Goal: Ask a question: Seek information or help from site administrators or community

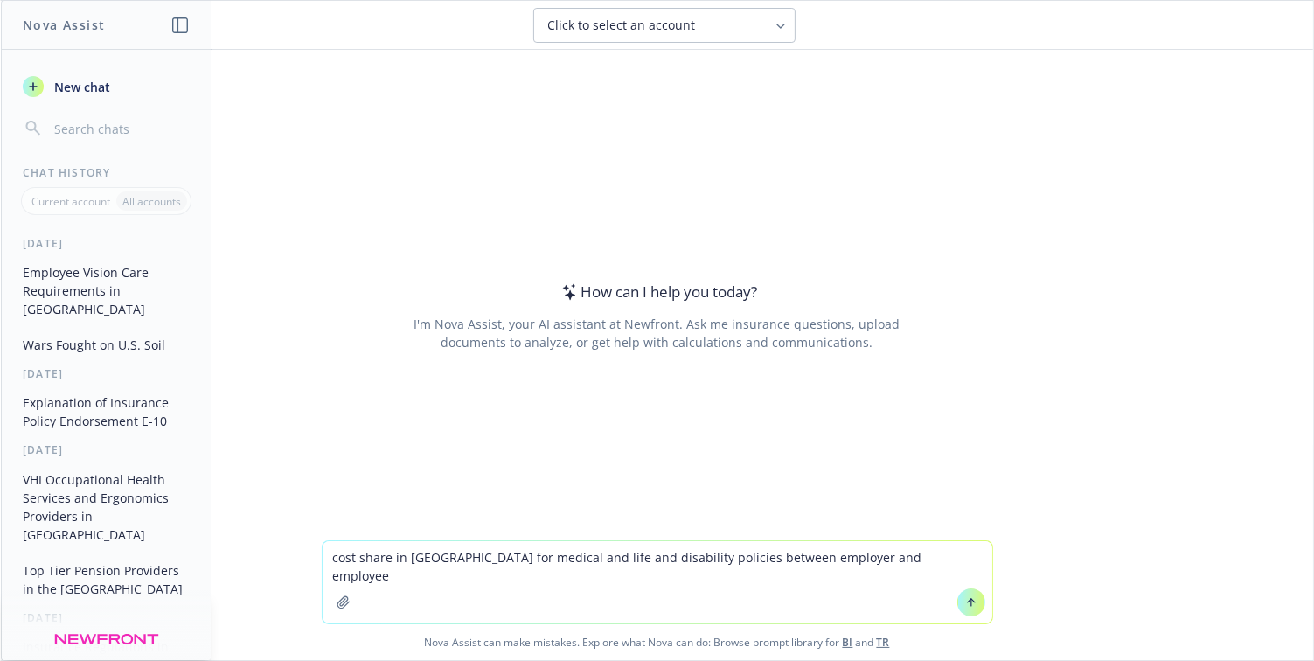
click at [324, 555] on textarea "cost share in [GEOGRAPHIC_DATA] for medical and life and disability policies be…" at bounding box center [658, 582] width 670 height 82
click at [948, 565] on textarea "is the cost share in [GEOGRAPHIC_DATA] for medical and life and disability poli…" at bounding box center [658, 582] width 670 height 82
type textarea "is the cost share in [GEOGRAPHIC_DATA] for medical and life and disability poli…"
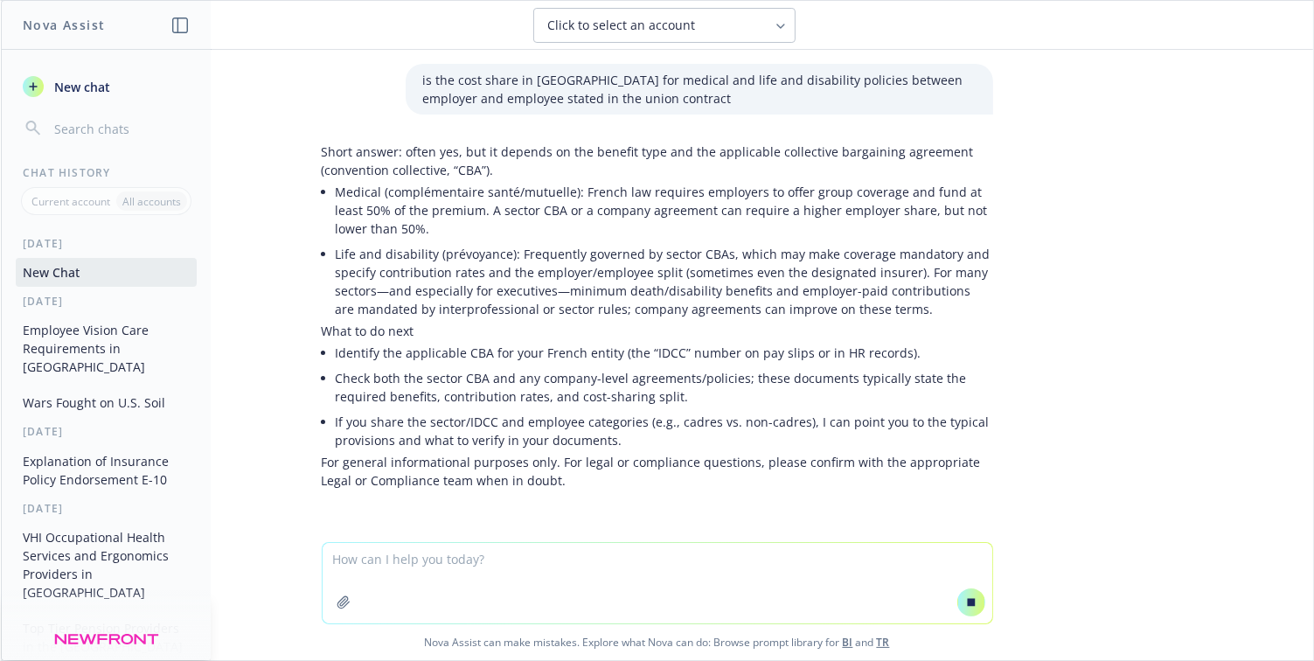
scroll to position [28, 0]
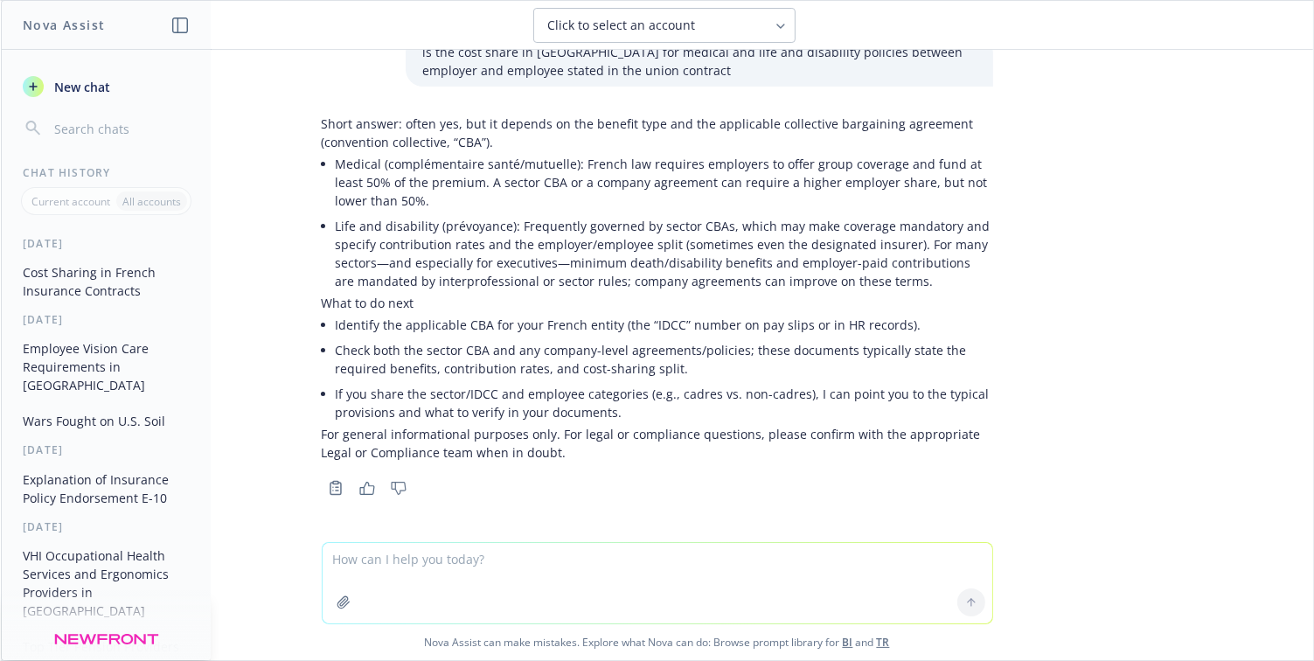
click at [800, 386] on li "If you share the sector/IDCC and employee categories (e.g., cadres vs. non-cadr…" at bounding box center [664, 403] width 657 height 44
click at [448, 577] on textarea at bounding box center [658, 583] width 670 height 80
type textarea "what does the syntech CBA say?"
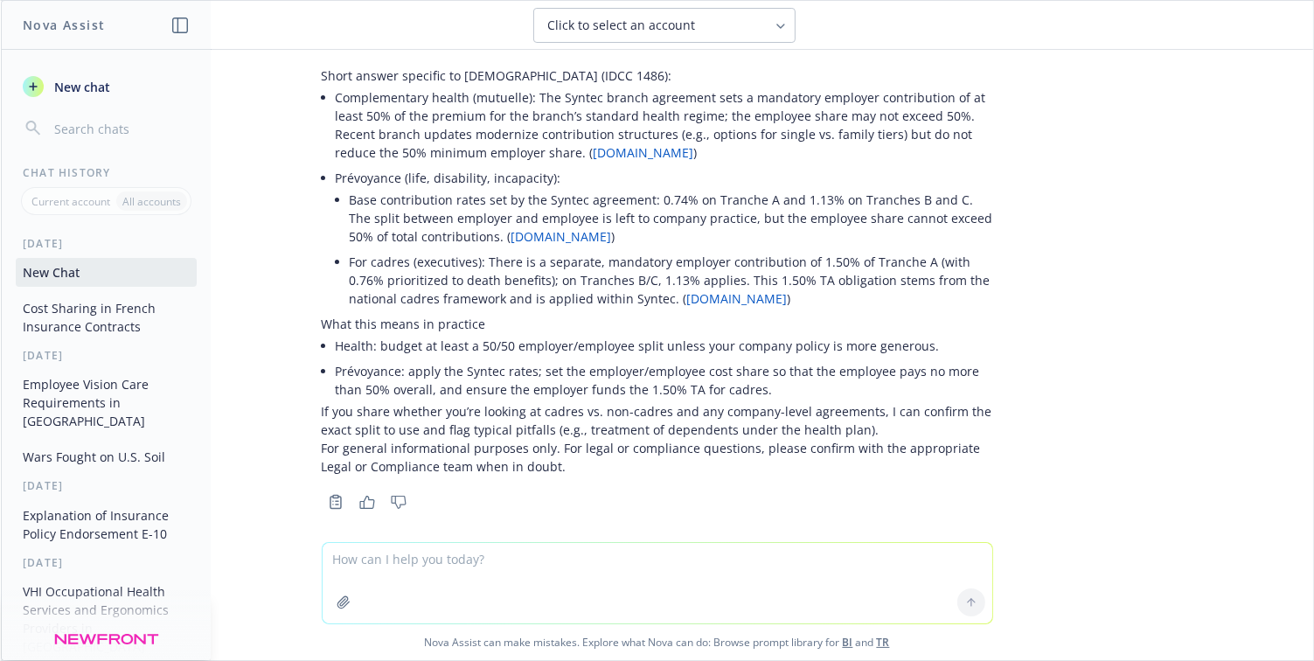
scroll to position [556, 0]
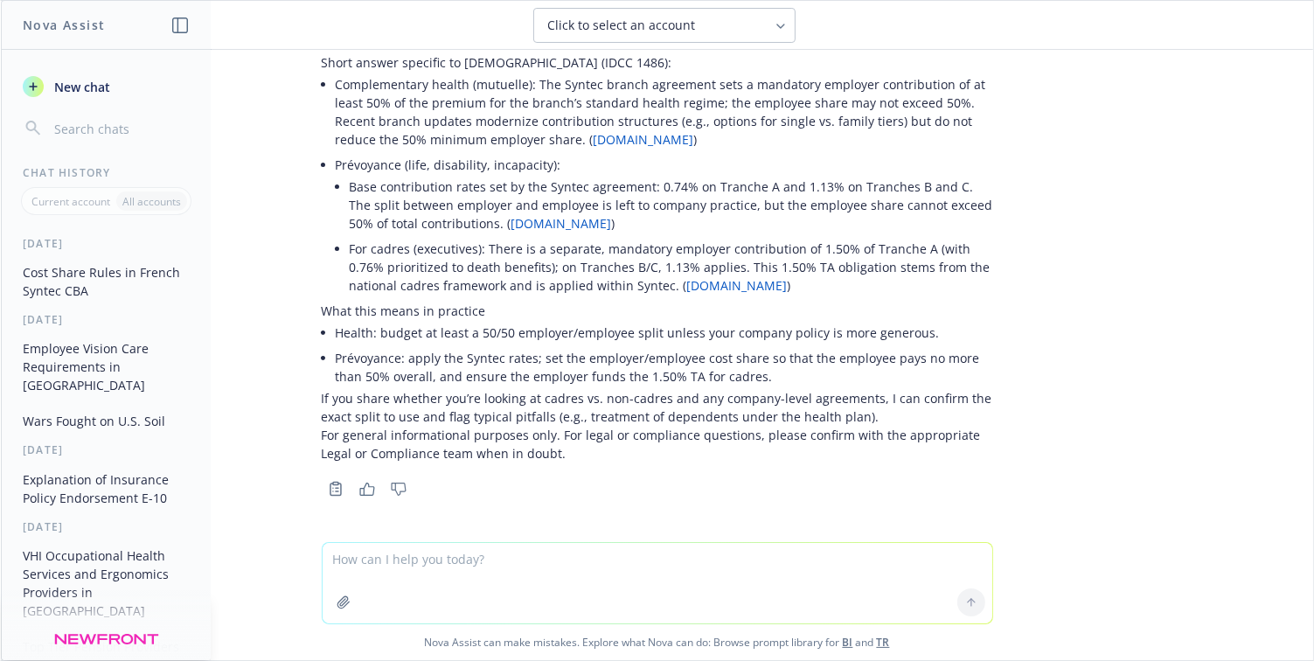
click at [968, 530] on div at bounding box center [657, 532] width 1284 height 21
click at [629, 578] on textarea at bounding box center [658, 583] width 670 height 80
drag, startPoint x: 895, startPoint y: 368, endPoint x: 714, endPoint y: 360, distance: 181.1
click at [895, 368] on li "Prévoyance: apply the Syntec rates; set the employer/employee cost share so tha…" at bounding box center [664, 367] width 657 height 44
click at [407, 587] on textarea at bounding box center [658, 583] width 670 height 80
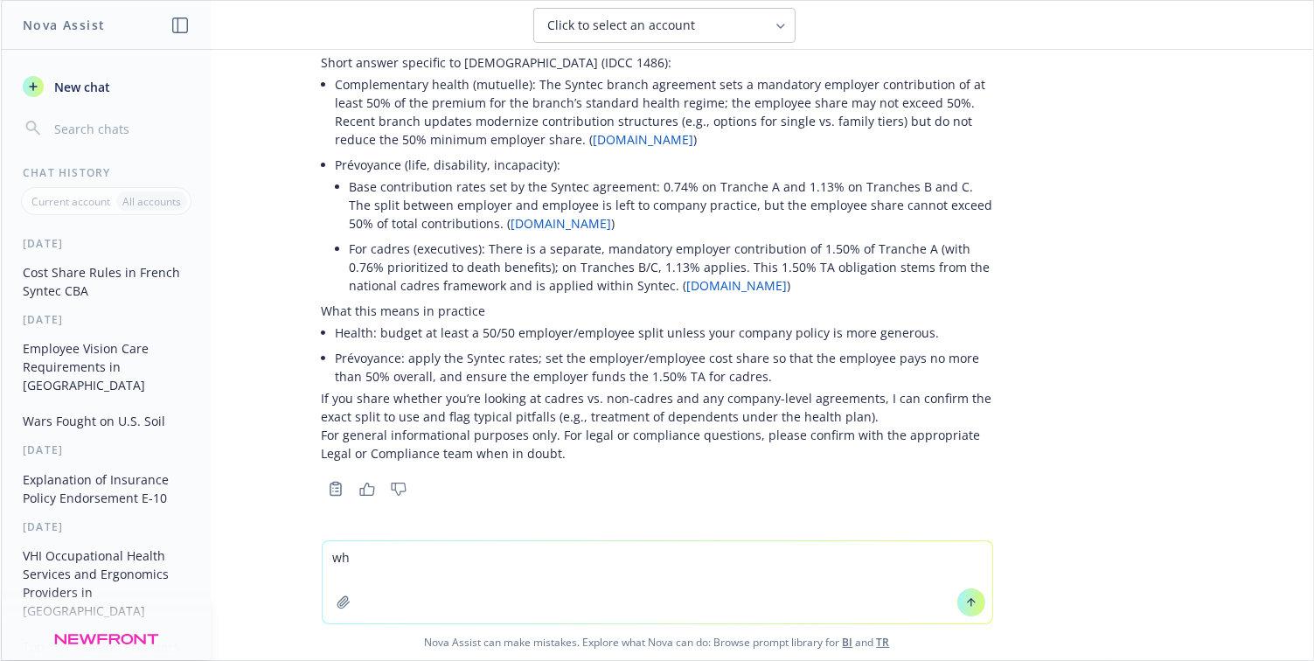
type textarea "w"
type textarea "if some one tells me to "stand down" what does that mean"
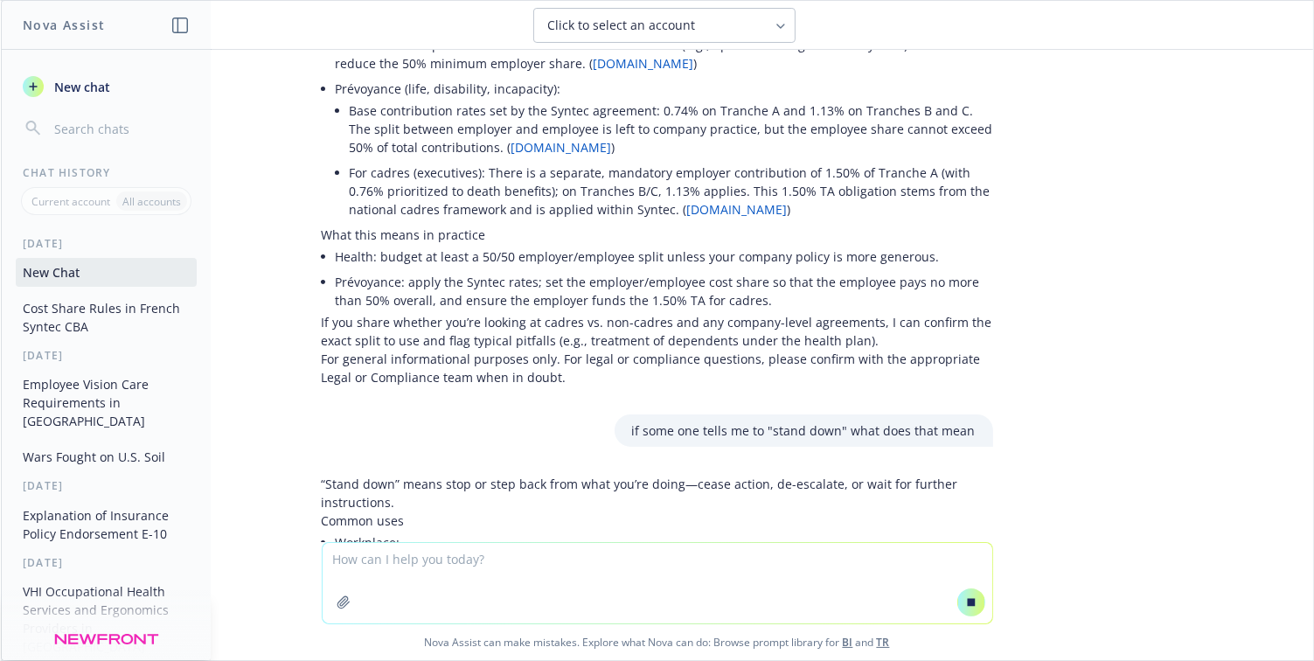
scroll to position [606, 0]
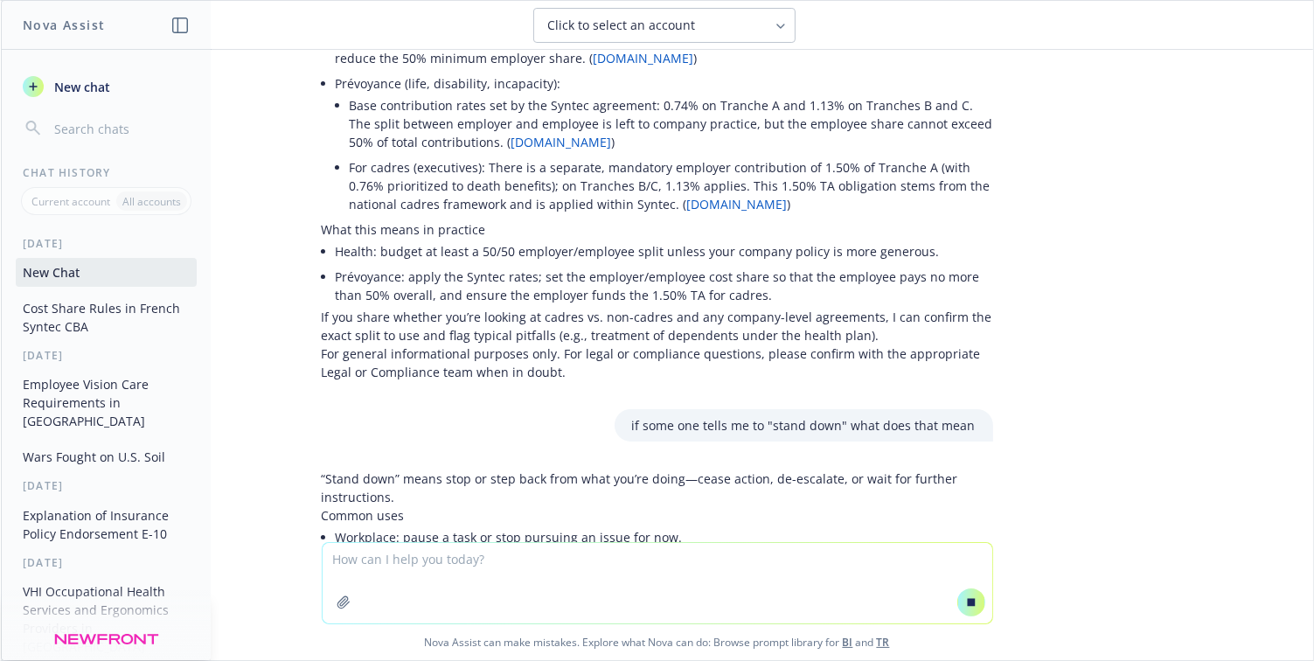
click at [1140, 487] on div "is the cost share in france for medical and life and disability policies betwee…" at bounding box center [657, 296] width 1312 height 492
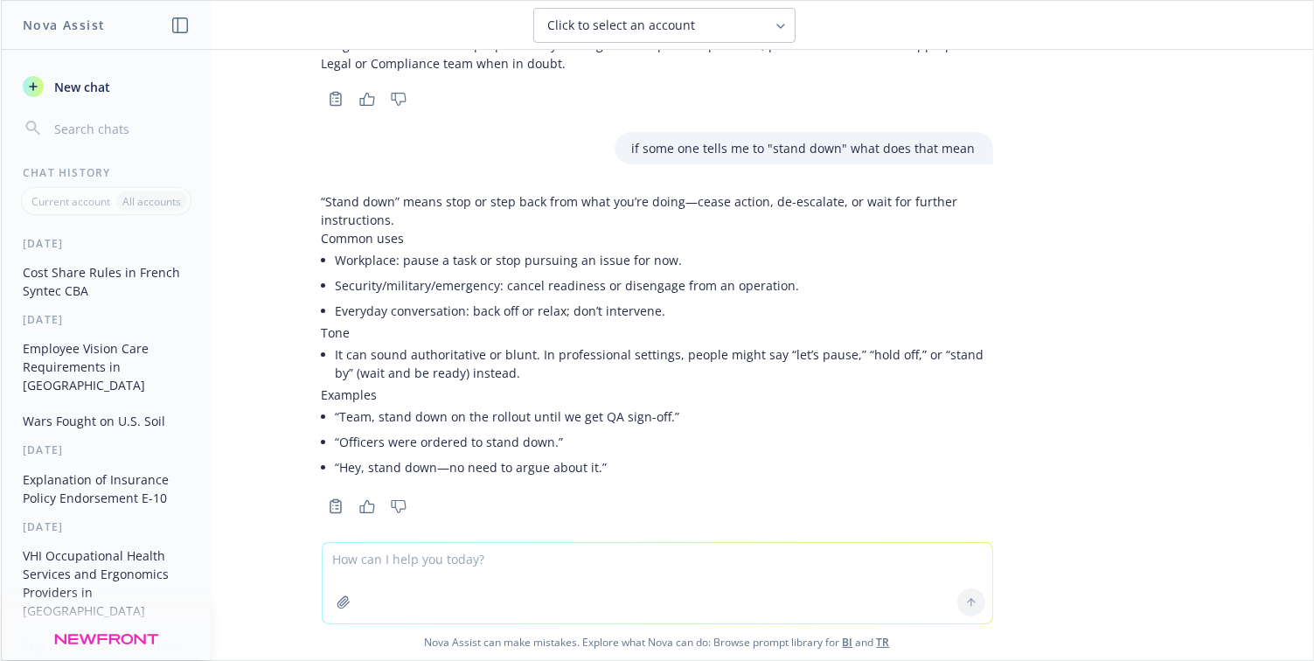
scroll to position [964, 0]
